Goal: Find specific page/section: Find specific page/section

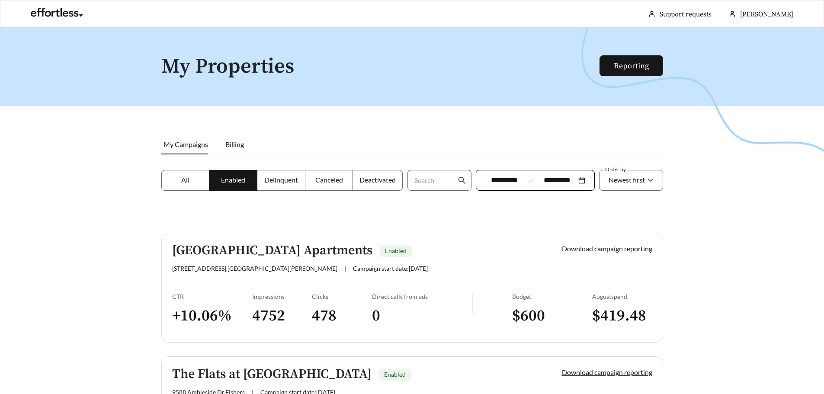
click at [327, 181] on span "Canceled" at bounding box center [329, 180] width 28 height 8
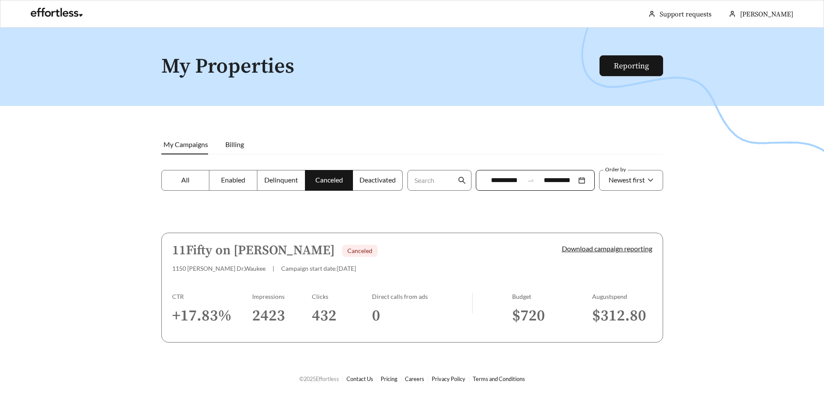
click at [235, 183] on span "Enabled" at bounding box center [233, 180] width 24 height 8
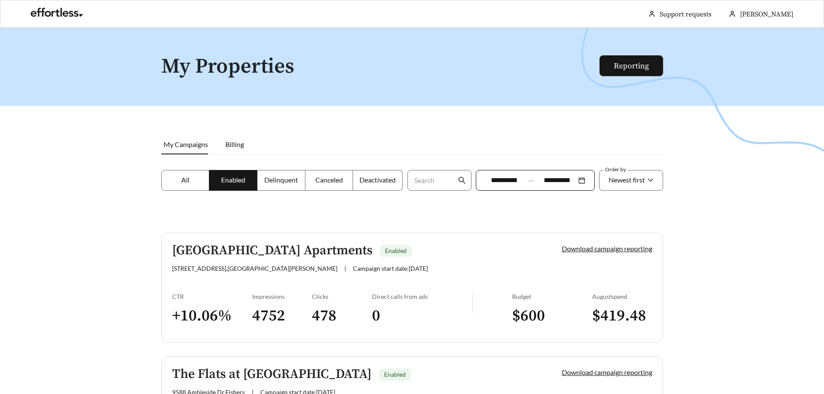
click at [729, 148] on div at bounding box center [412, 225] width 824 height 394
click at [161, 128] on div at bounding box center [412, 225] width 824 height 394
click at [330, 179] on span "Canceled" at bounding box center [329, 180] width 28 height 8
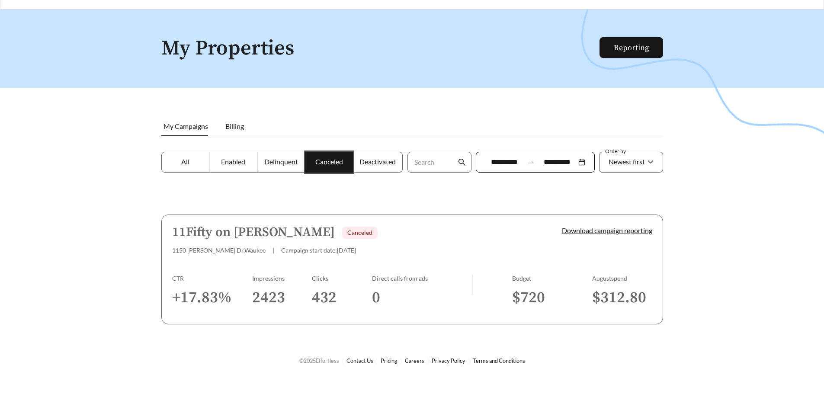
scroll to position [28, 0]
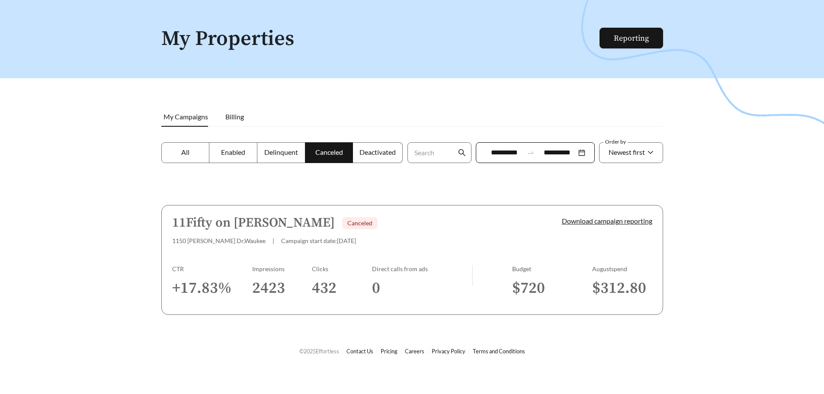
click at [234, 156] on span "Enabled" at bounding box center [233, 152] width 24 height 8
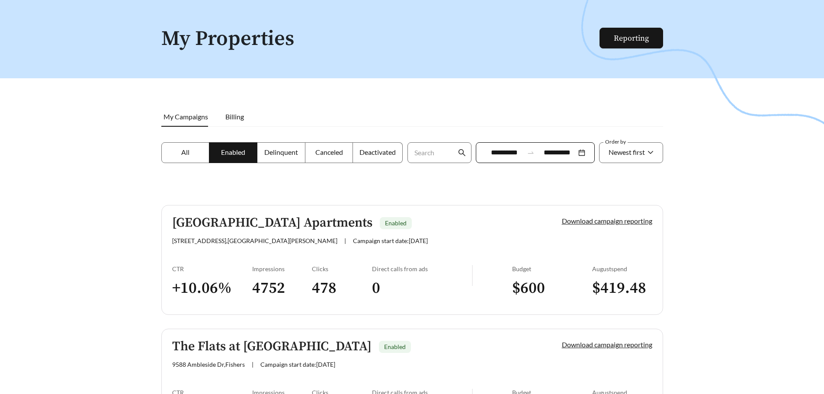
click at [83, 143] on div at bounding box center [412, 197] width 824 height 394
